Goal: Information Seeking & Learning: Learn about a topic

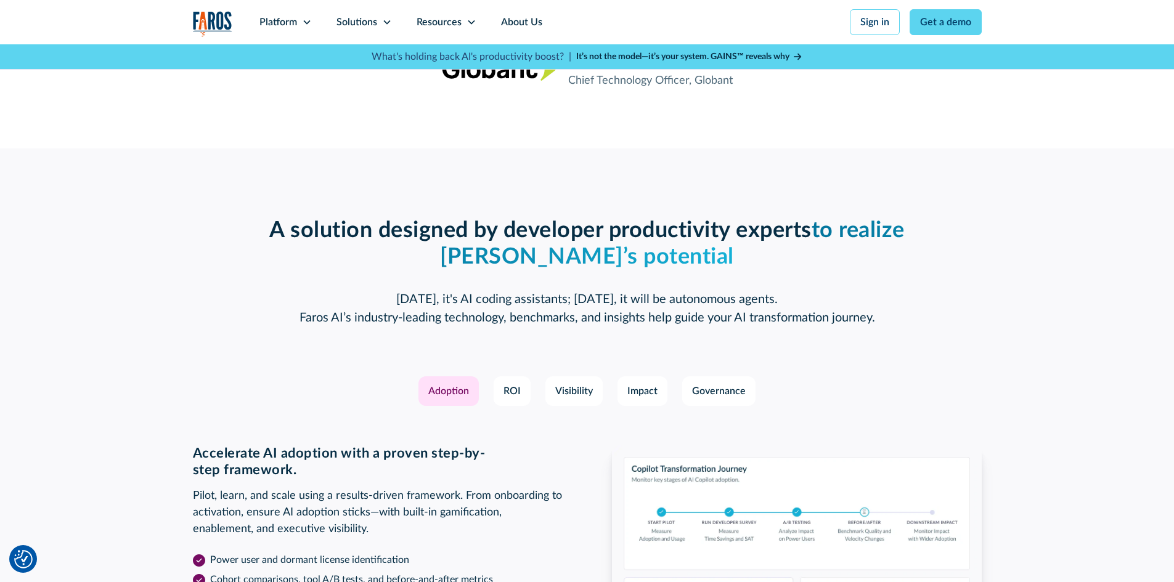
scroll to position [1664, 0]
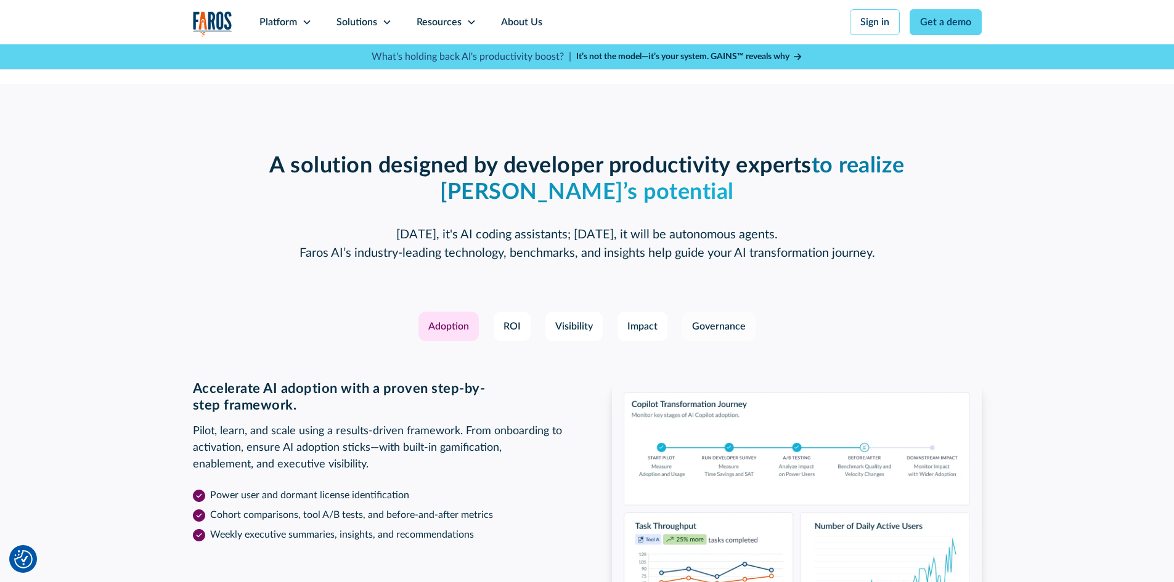
click at [731, 328] on div "Governance" at bounding box center [719, 326] width 54 height 15
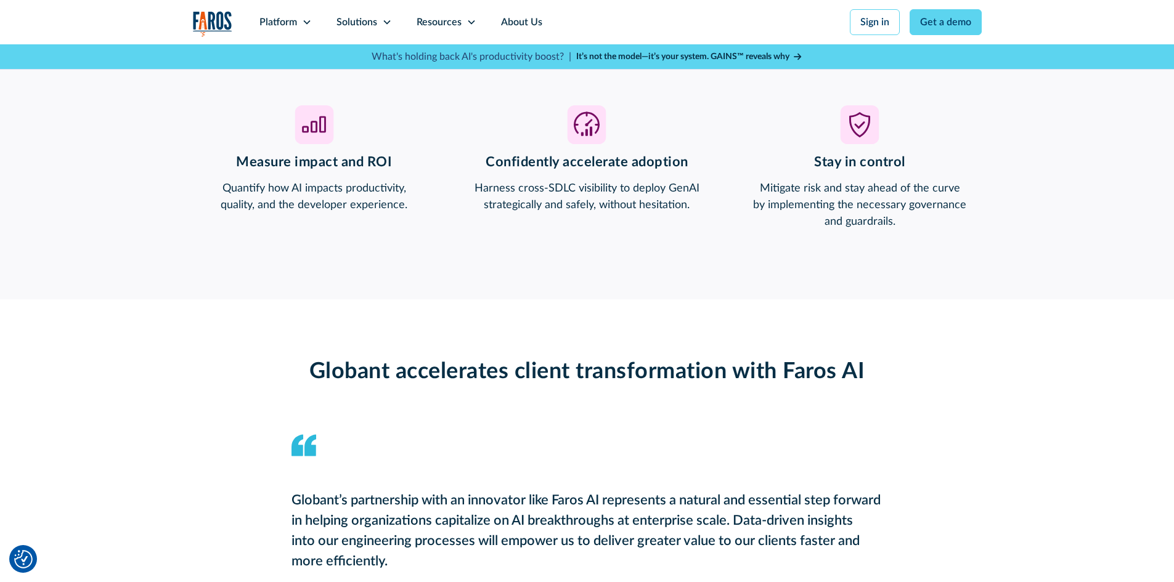
scroll to position [740, 0]
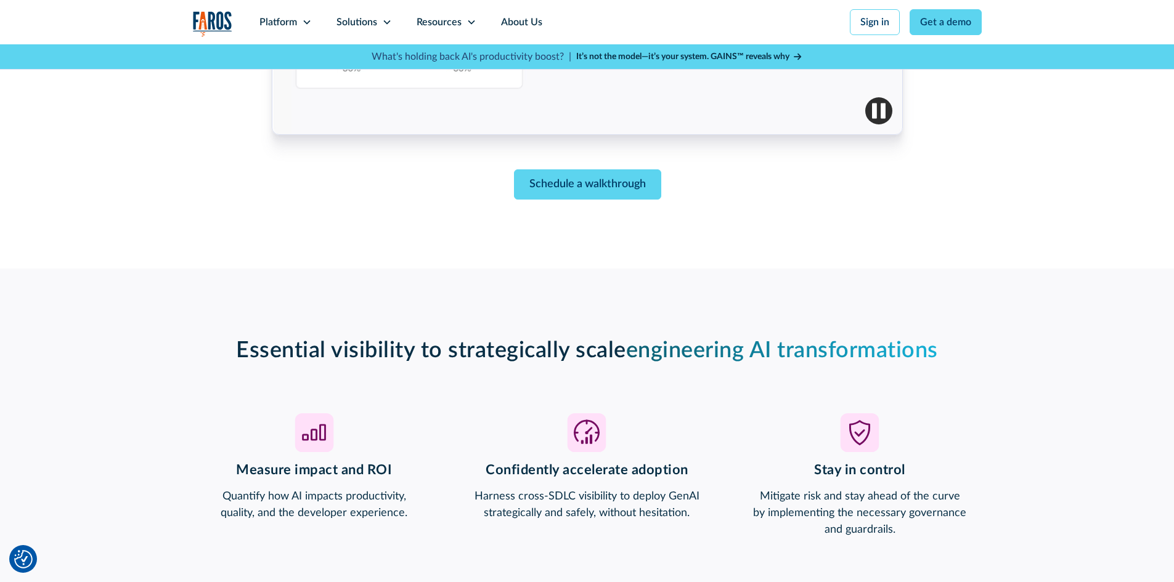
click at [795, 58] on icon at bounding box center [797, 56] width 7 height 9
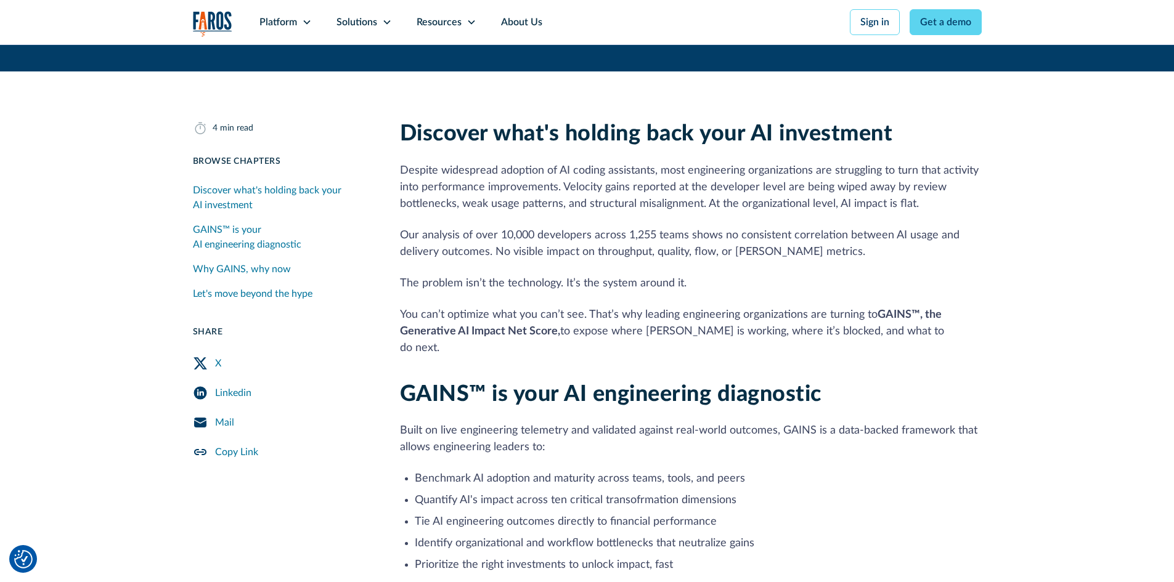
scroll to position [247, 0]
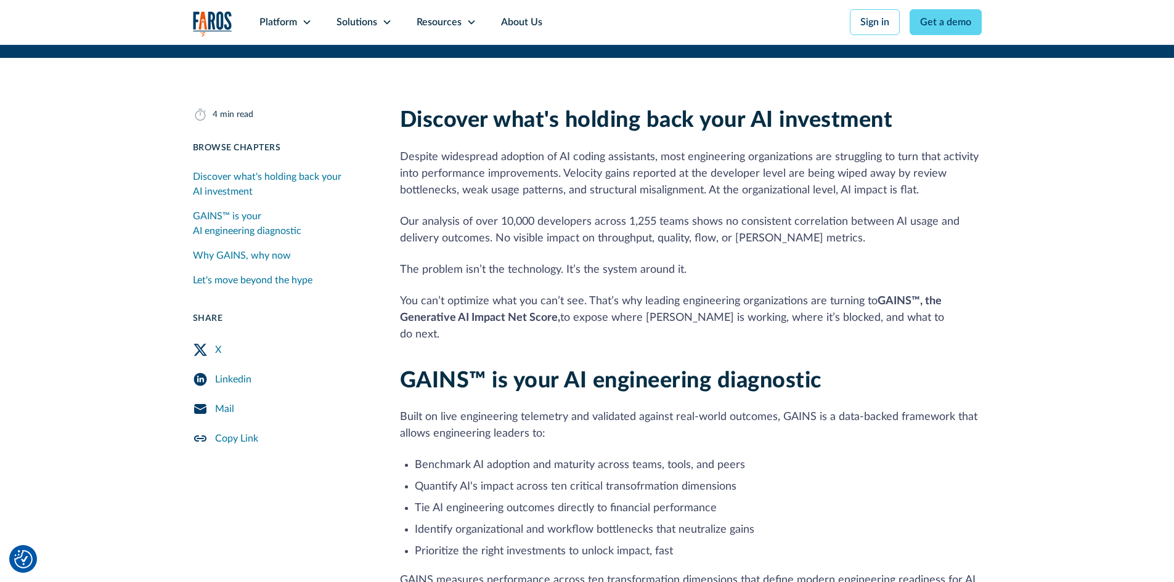
click at [269, 354] on link "X" at bounding box center [281, 350] width 177 height 30
